Goal: Information Seeking & Learning: Learn about a topic

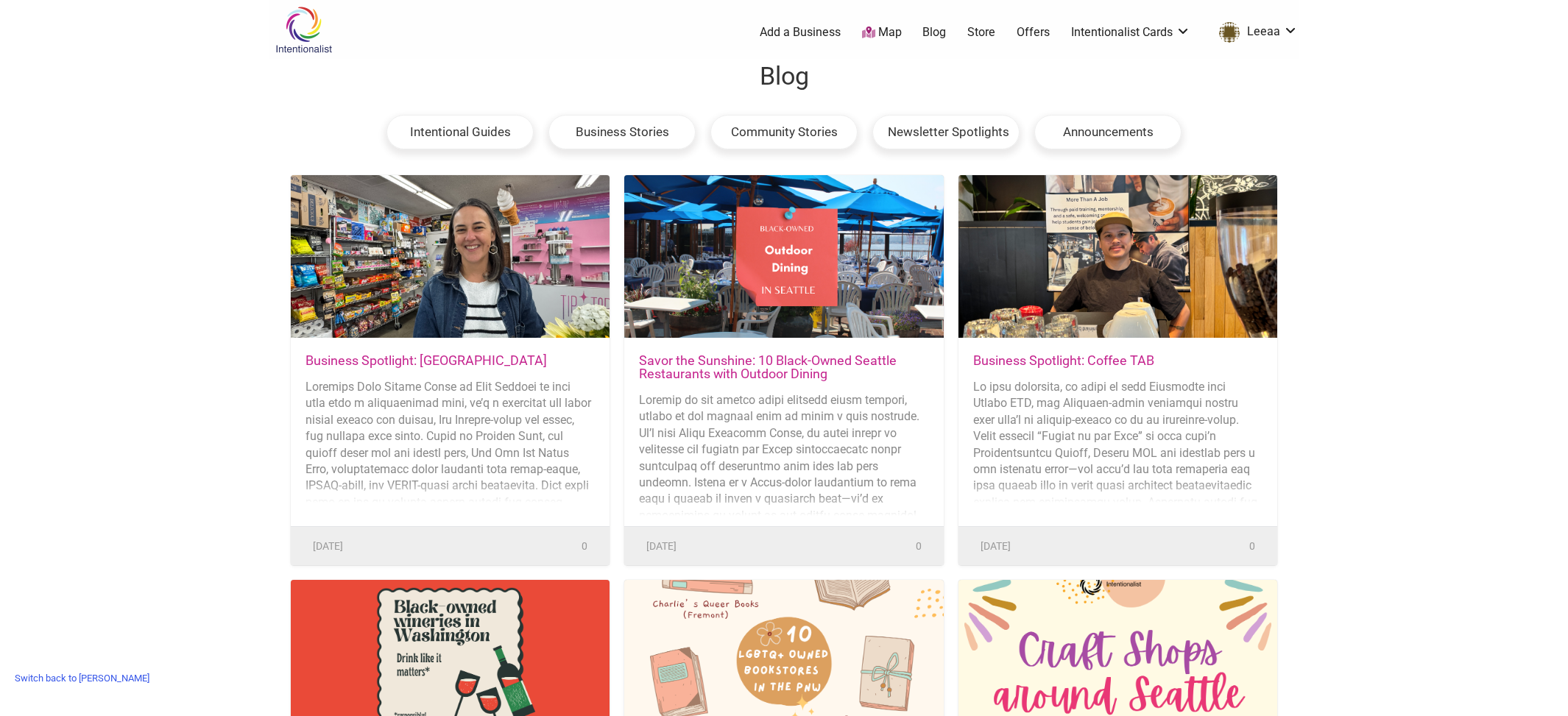
click at [323, 357] on link "Business Spotlight: [GEOGRAPHIC_DATA]" at bounding box center [426, 360] width 242 height 15
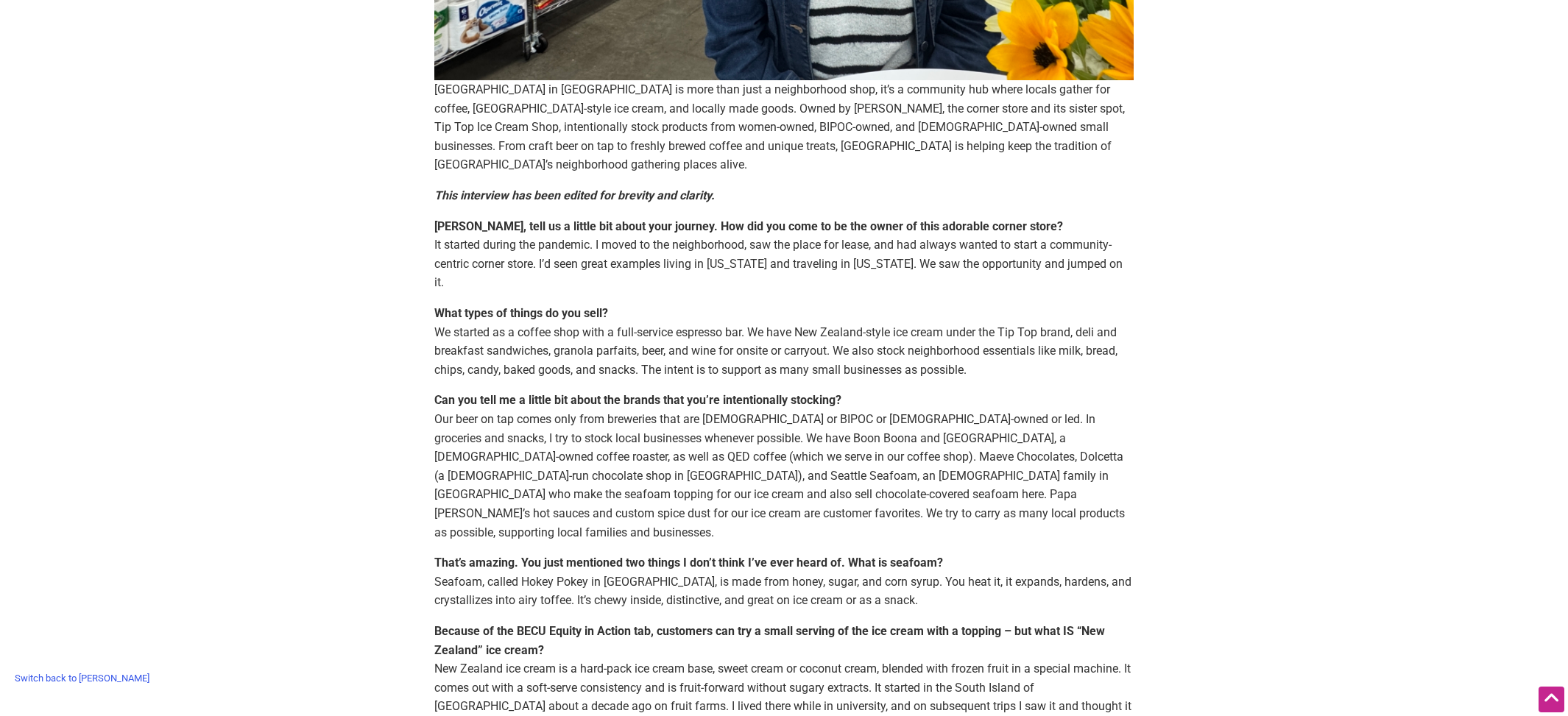
scroll to position [603, 0]
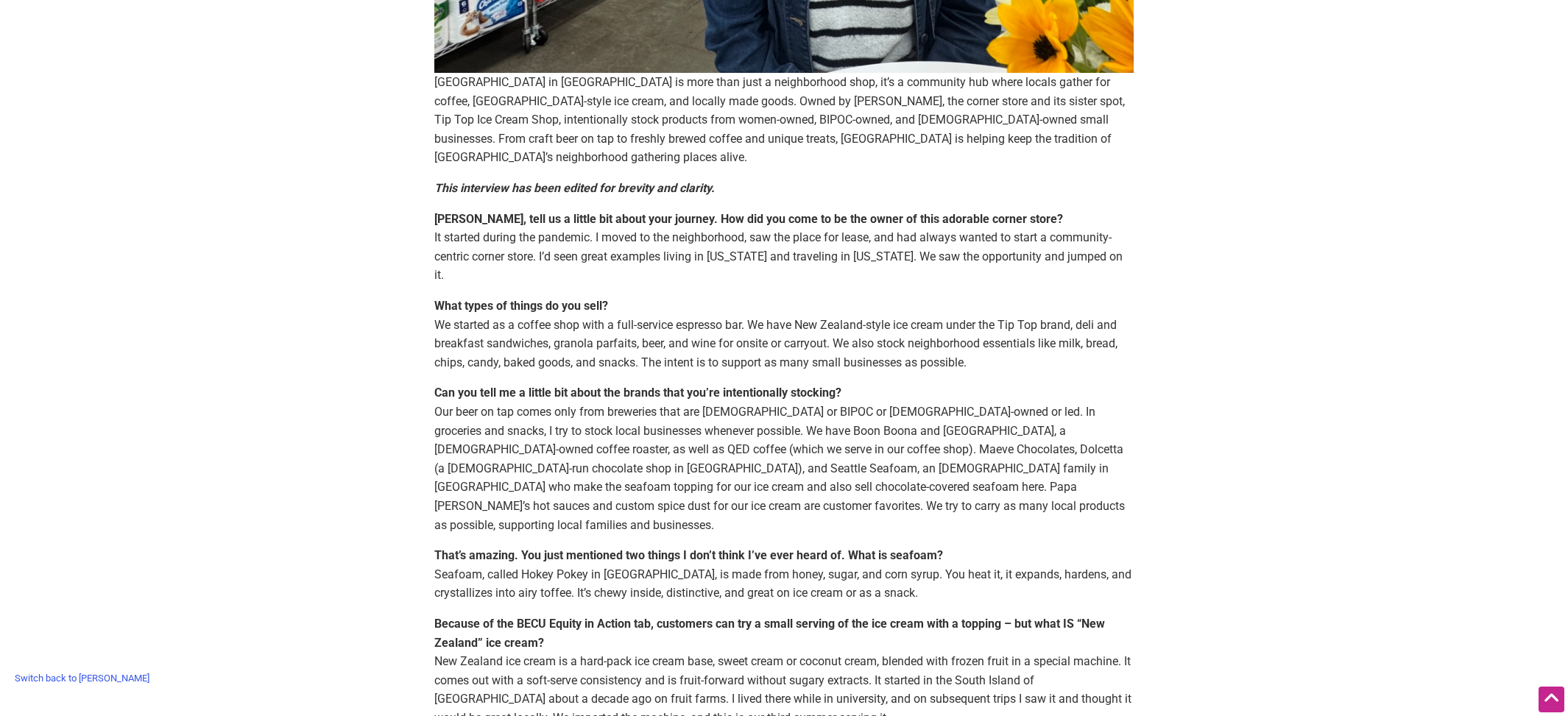
drag, startPoint x: 435, startPoint y: 235, endPoint x: 516, endPoint y: 282, distance: 93.6
click at [516, 282] on p "Megan, tell us a little bit about your journey. How did you come to be the owne…" at bounding box center [784, 247] width 700 height 75
click at [629, 272] on p "Megan, tell us a little bit about your journey. How did you come to be the owne…" at bounding box center [784, 247] width 700 height 75
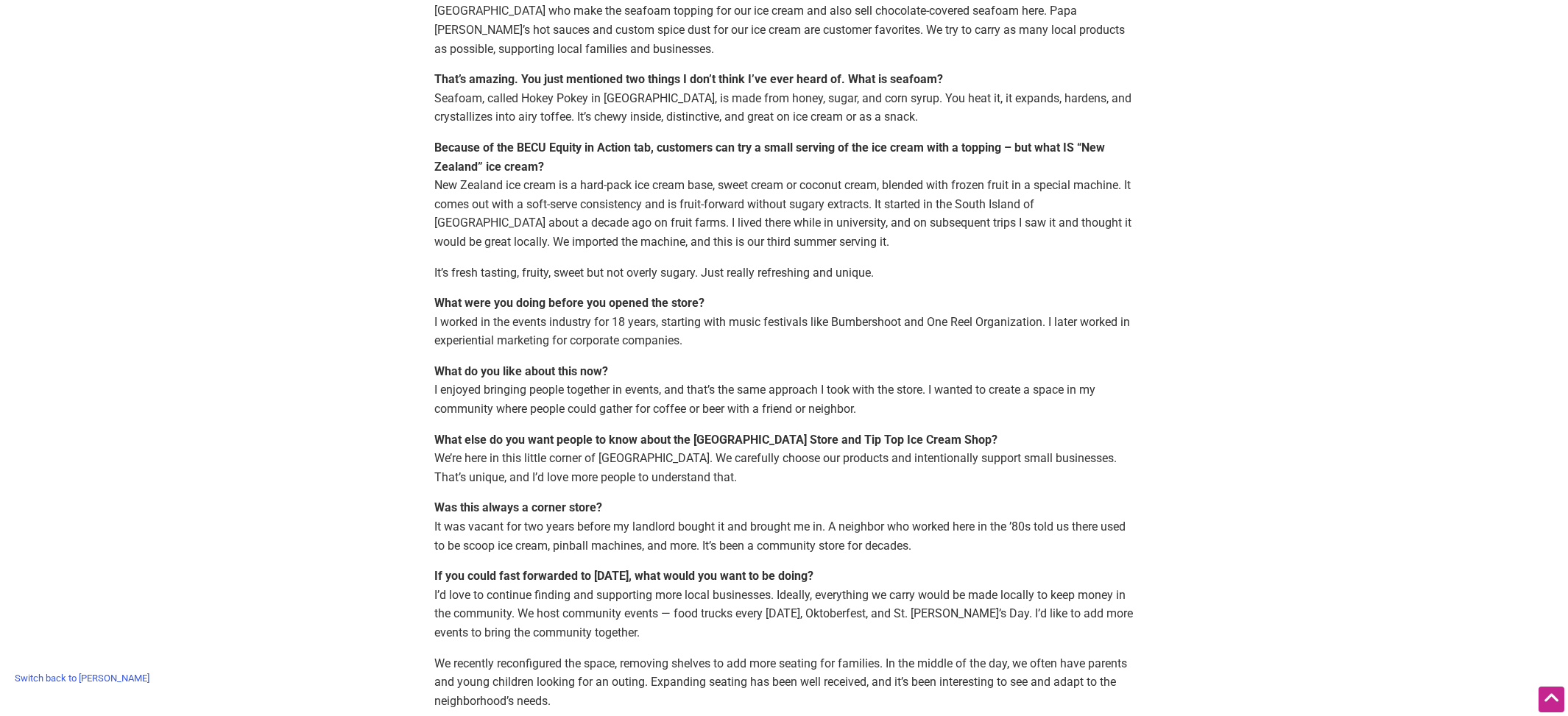
scroll to position [1082, 0]
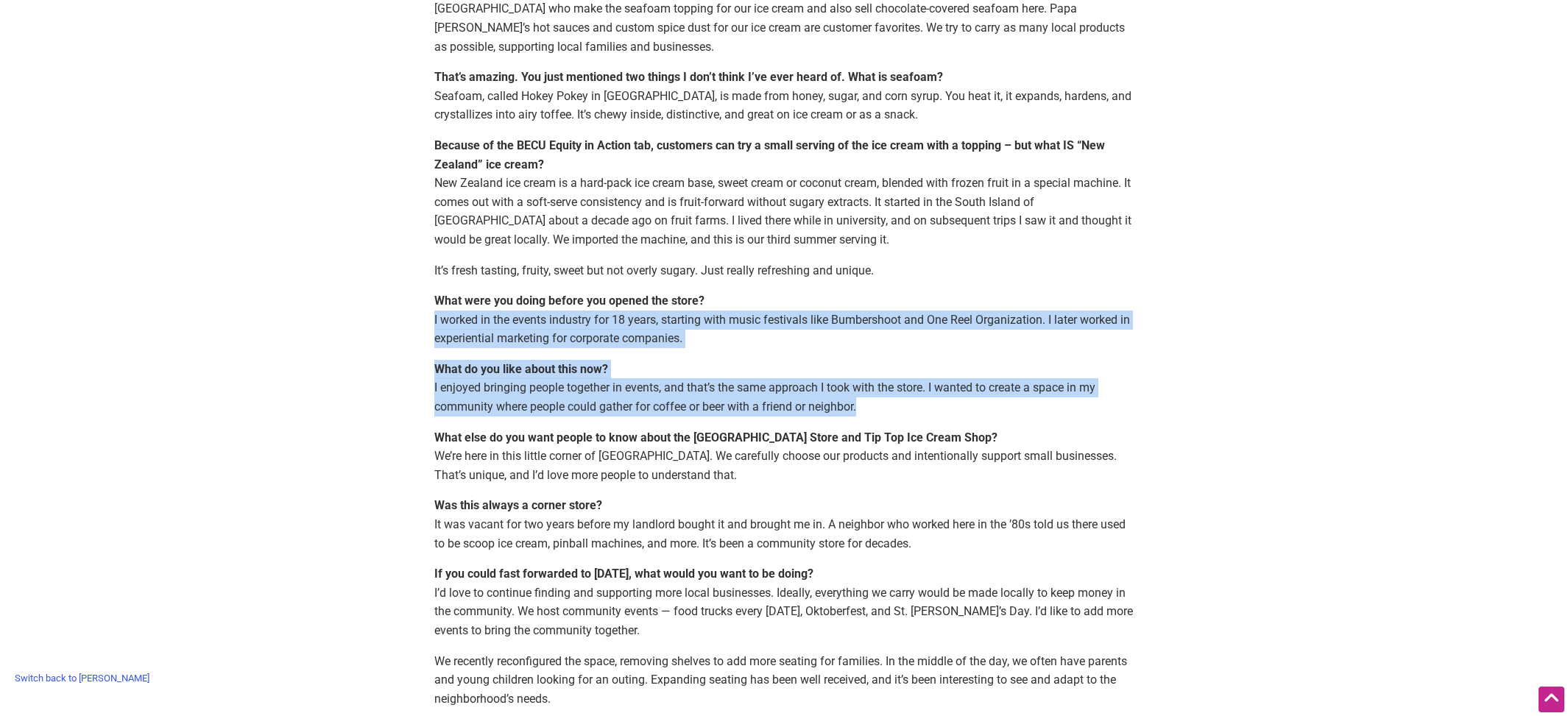
drag, startPoint x: 429, startPoint y: 302, endPoint x: 887, endPoint y: 397, distance: 467.7
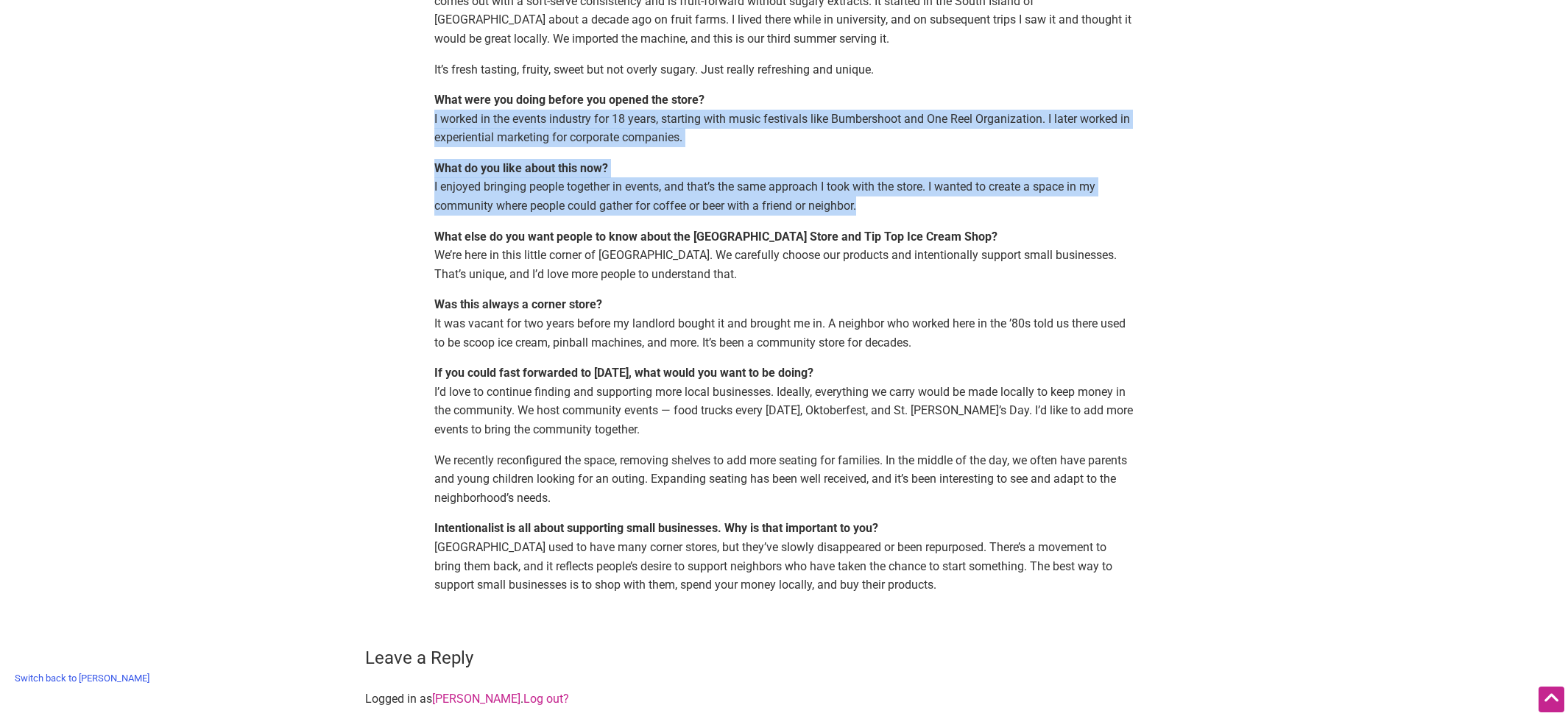
scroll to position [1285, 0]
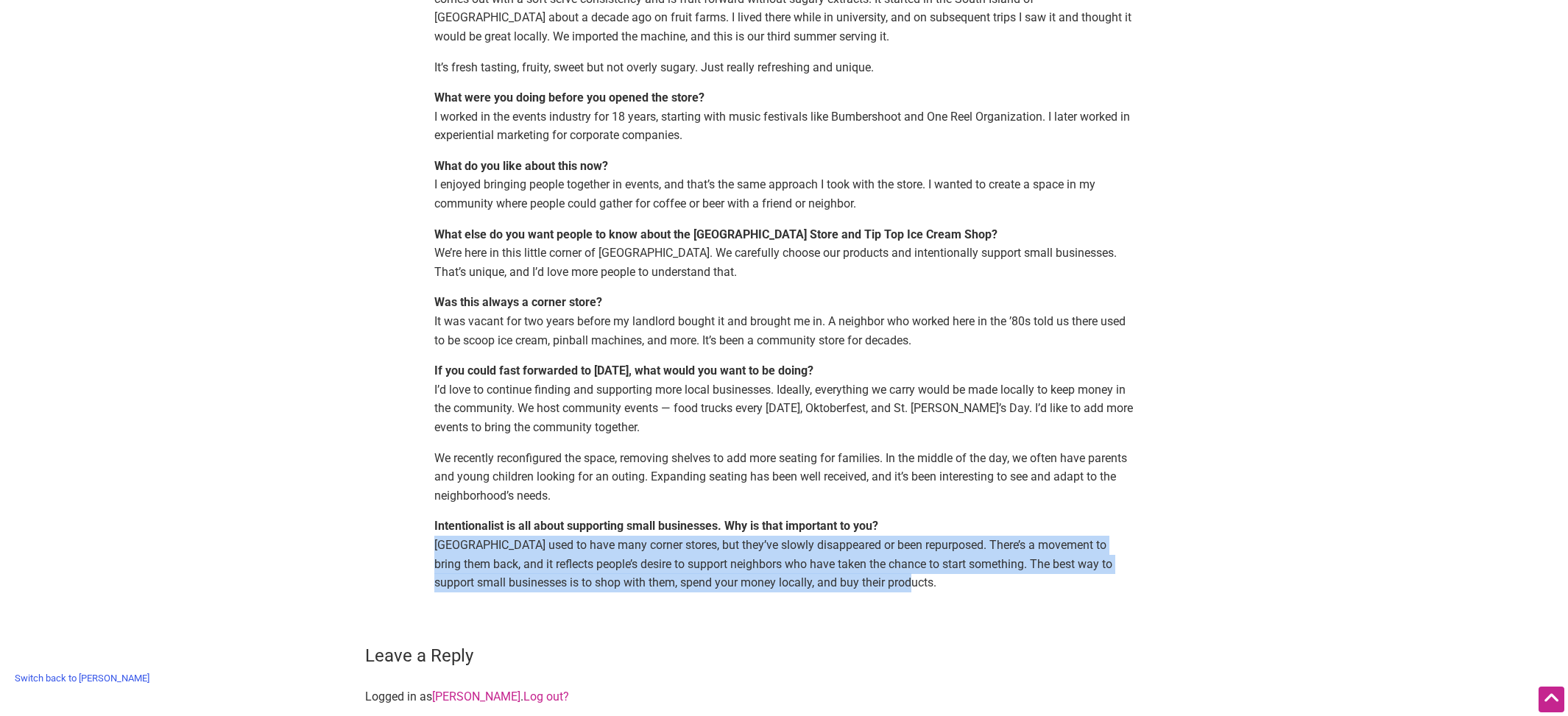
drag, startPoint x: 434, startPoint y: 527, endPoint x: 1030, endPoint y: 584, distance: 598.7
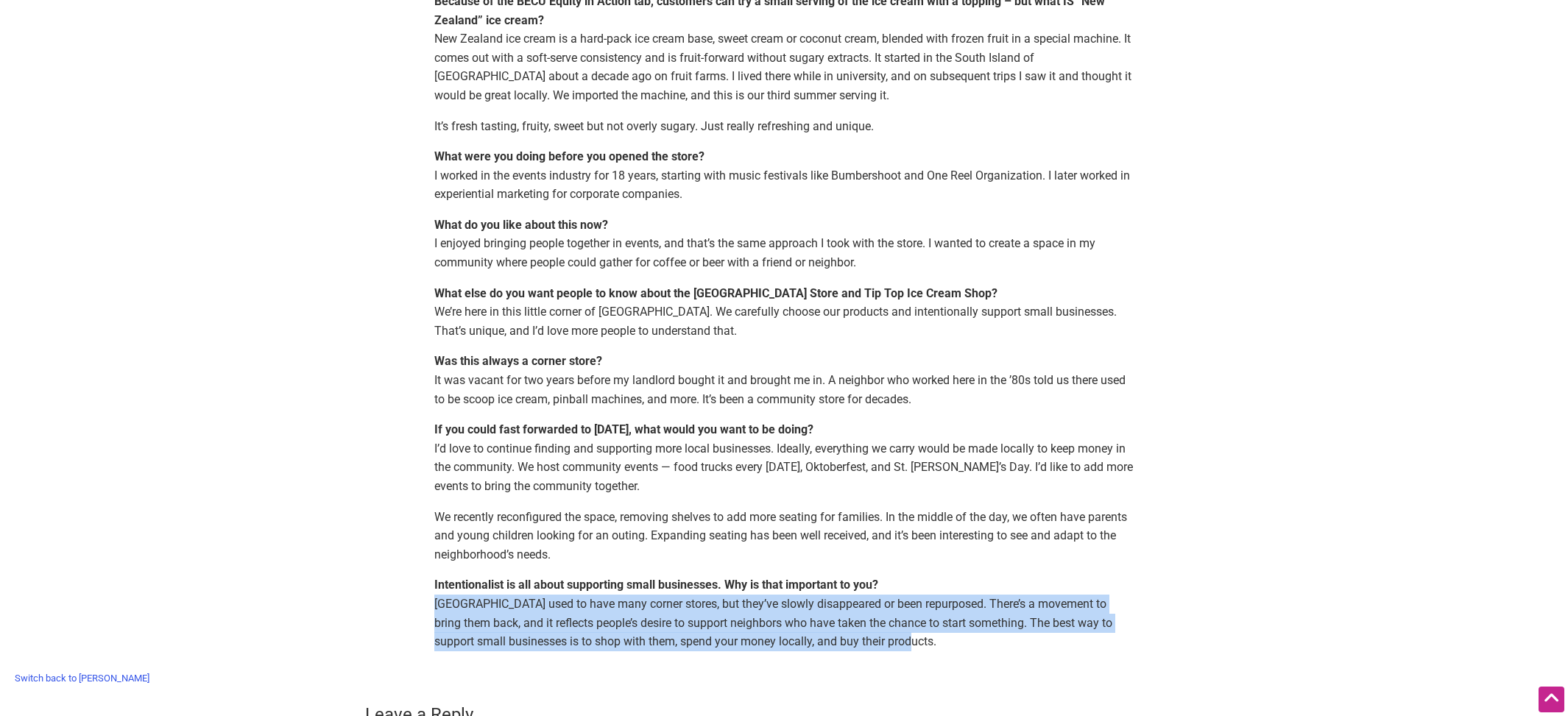
scroll to position [1209, 0]
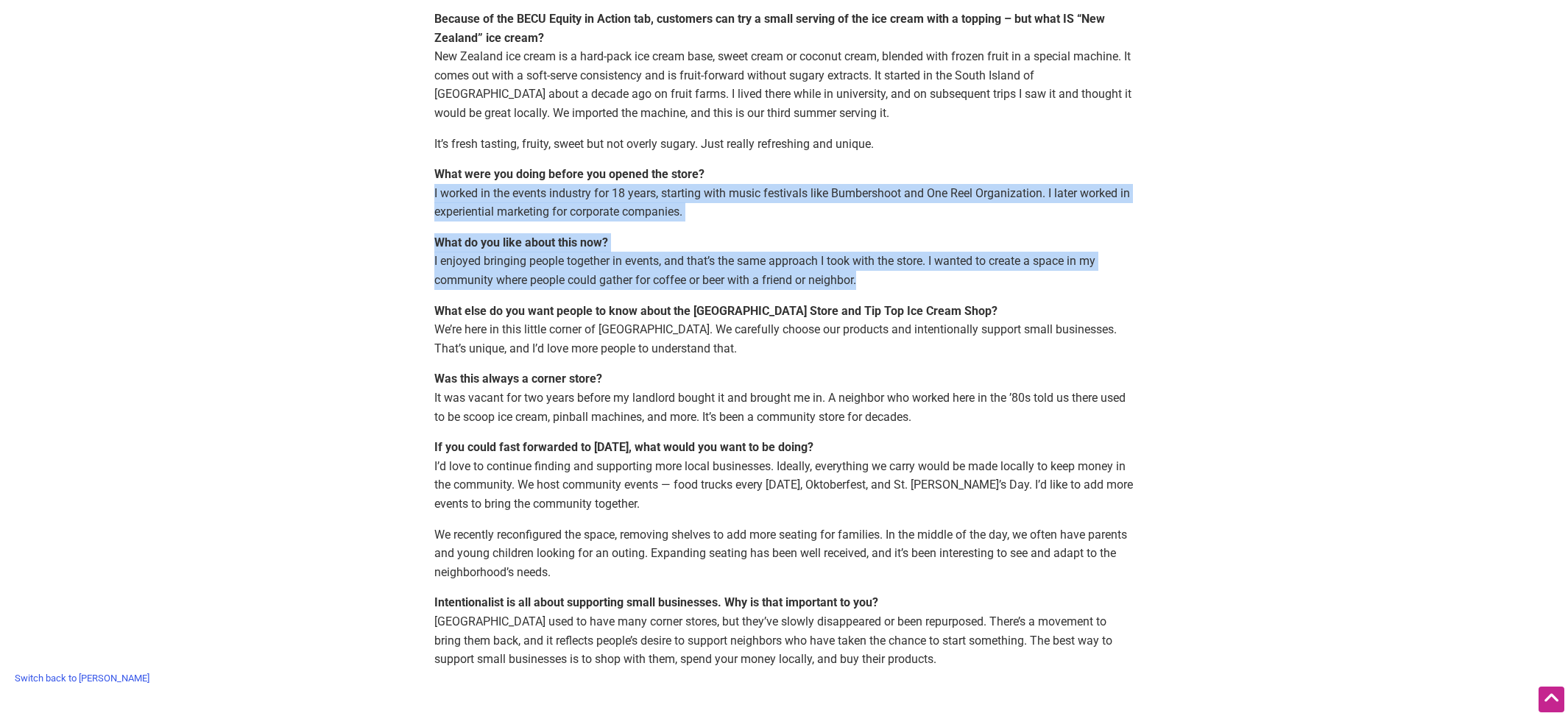
drag, startPoint x: 433, startPoint y: 173, endPoint x: 902, endPoint y: 256, distance: 476.3
click at [902, 256] on p "What do you like about this now? I enjoyed bringing people together in events, …" at bounding box center [784, 261] width 700 height 57
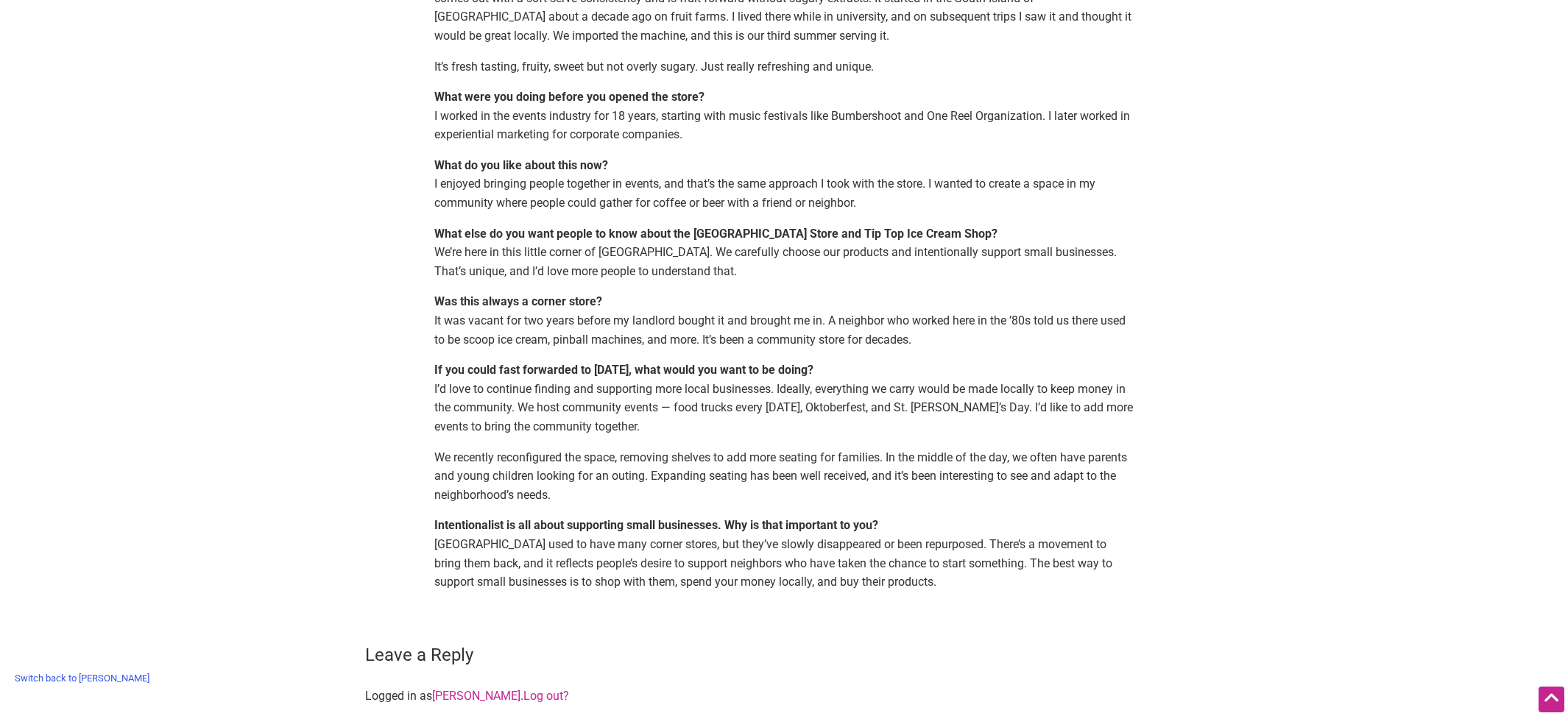
scroll to position [1450, 0]
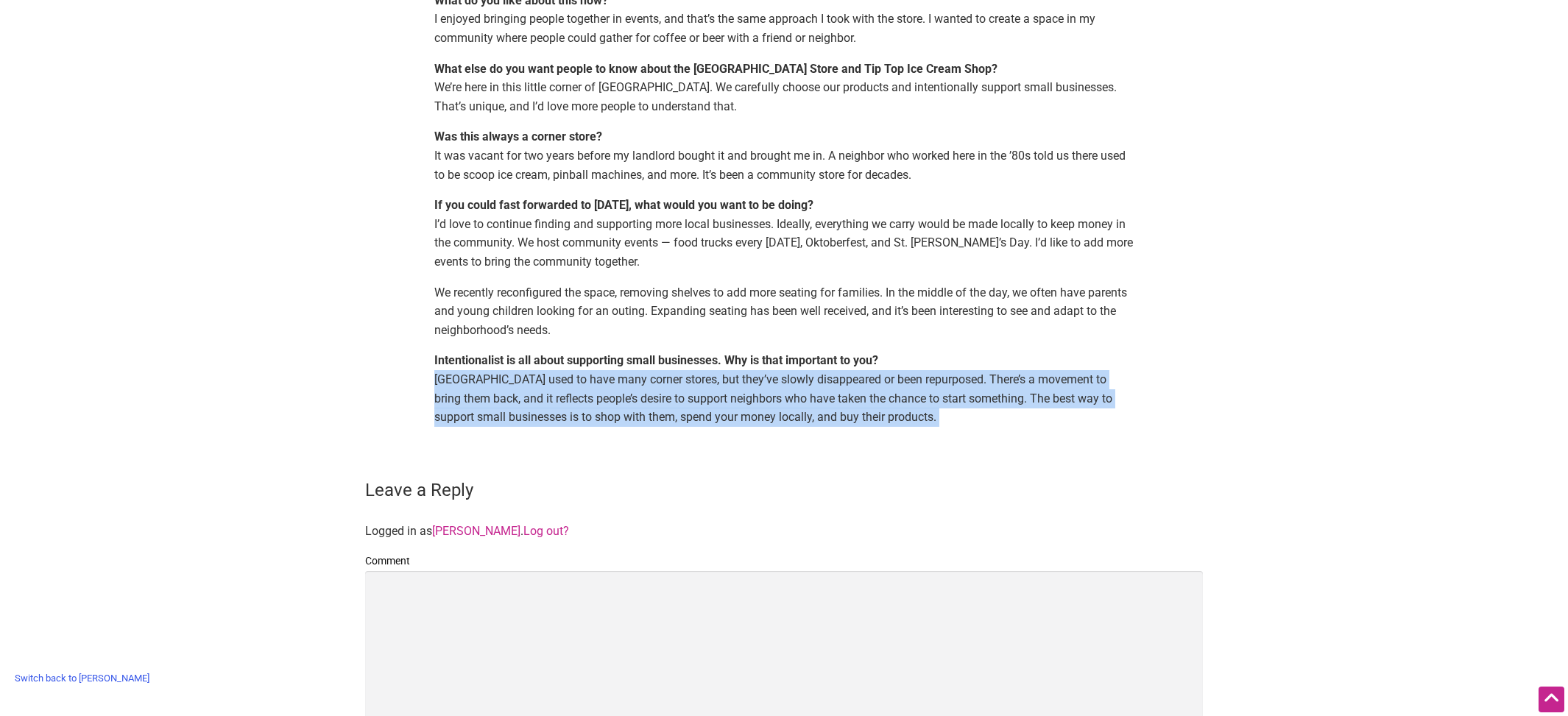
drag, startPoint x: 435, startPoint y: 363, endPoint x: 964, endPoint y: 428, distance: 533.0
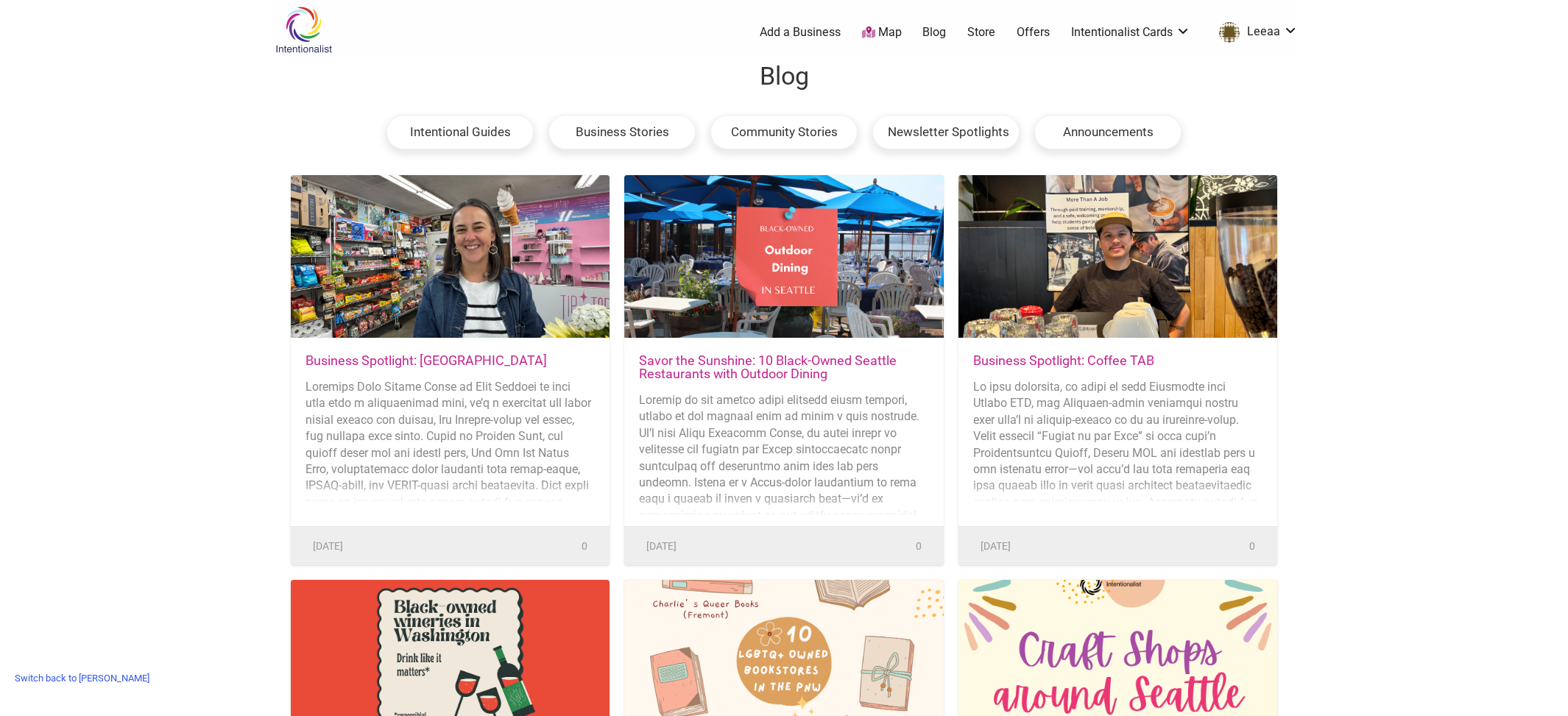
click at [329, 355] on link "Business Spotlight: [GEOGRAPHIC_DATA]" at bounding box center [426, 360] width 242 height 15
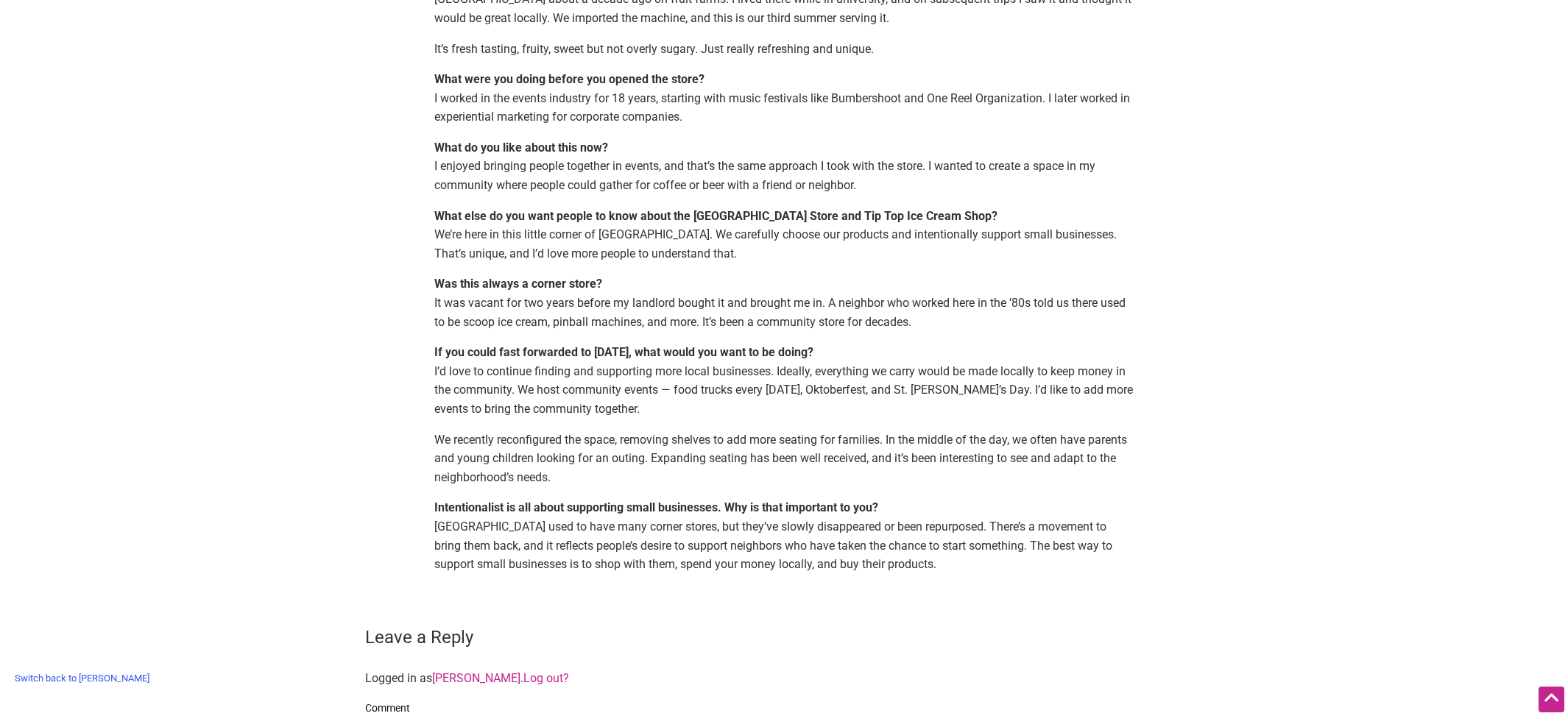
scroll to position [1412, 0]
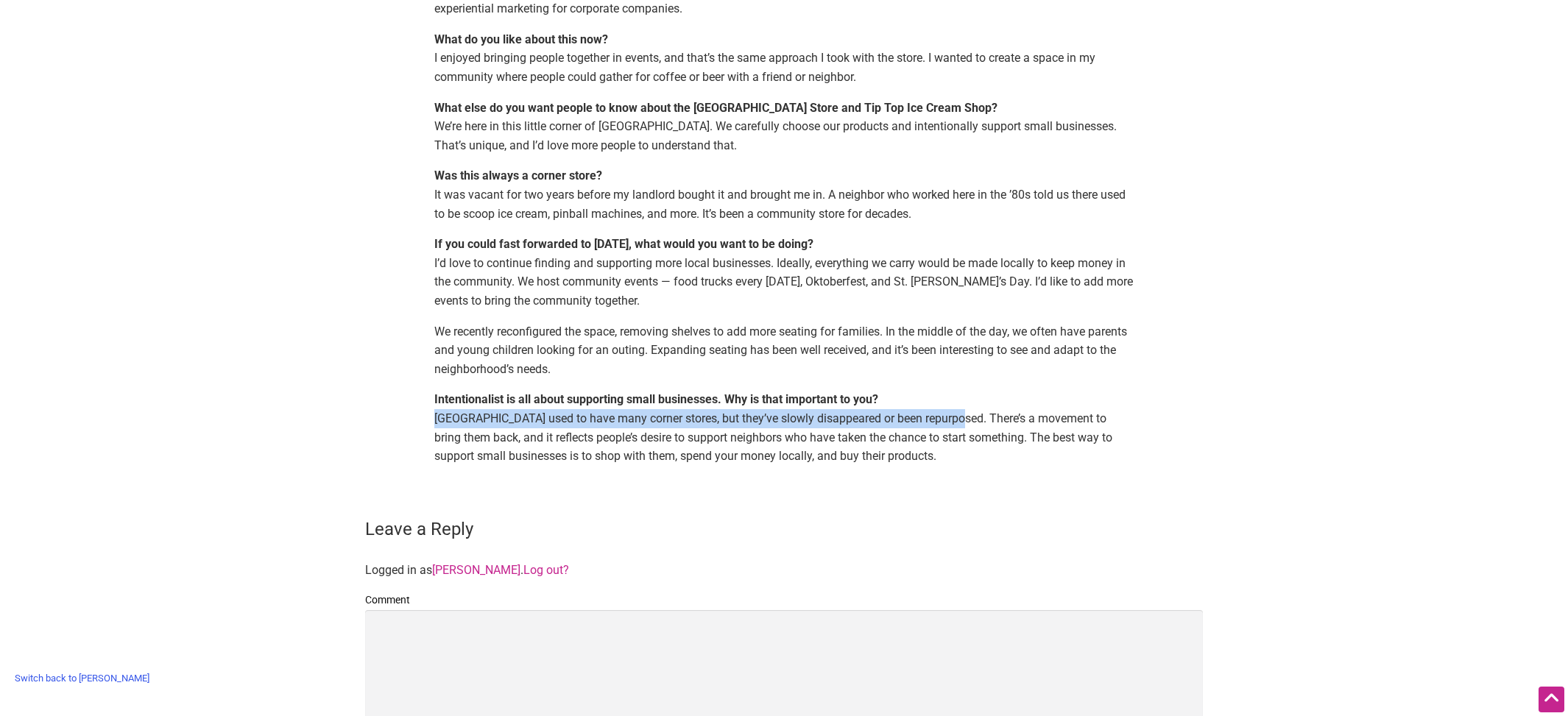
drag, startPoint x: 434, startPoint y: 397, endPoint x: 949, endPoint y: 403, distance: 515.0
click at [949, 403] on p "Intentionalist is all about supporting small businesses. Why is that important …" at bounding box center [784, 427] width 700 height 75
